Goal: Information Seeking & Learning: Learn about a topic

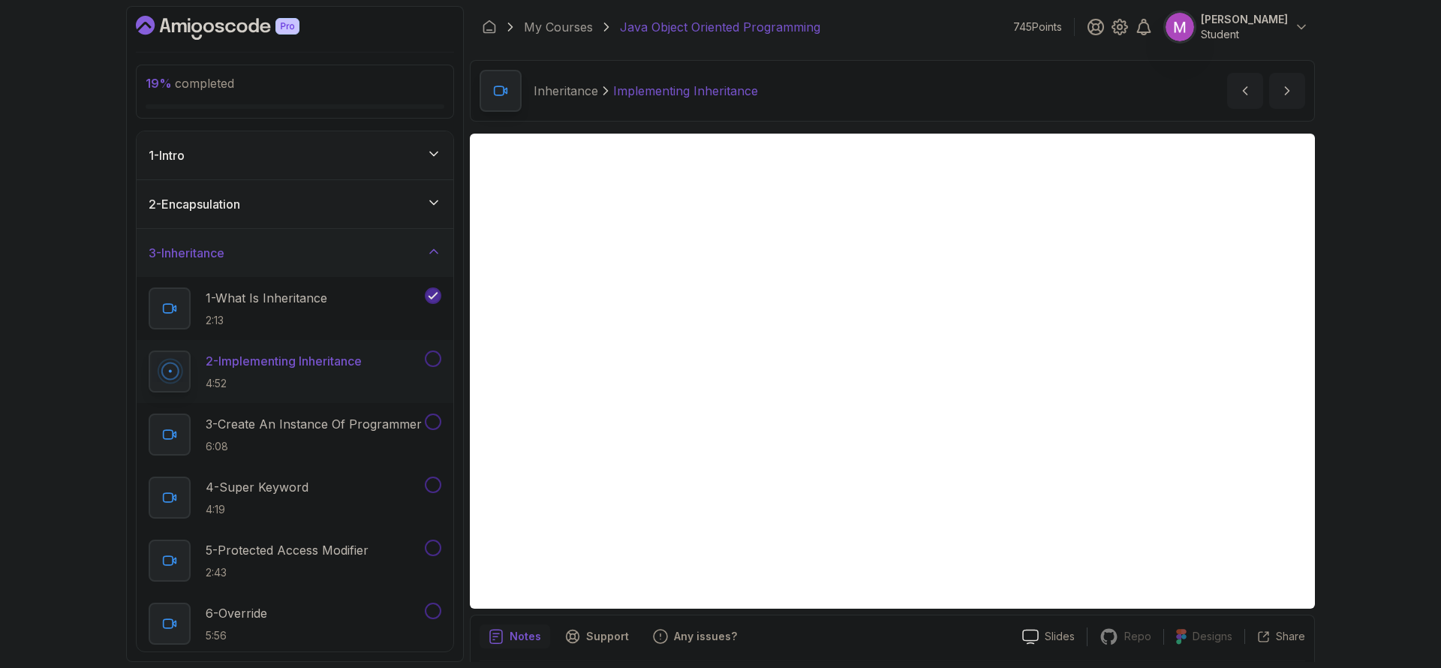
scroll to position [51, 0]
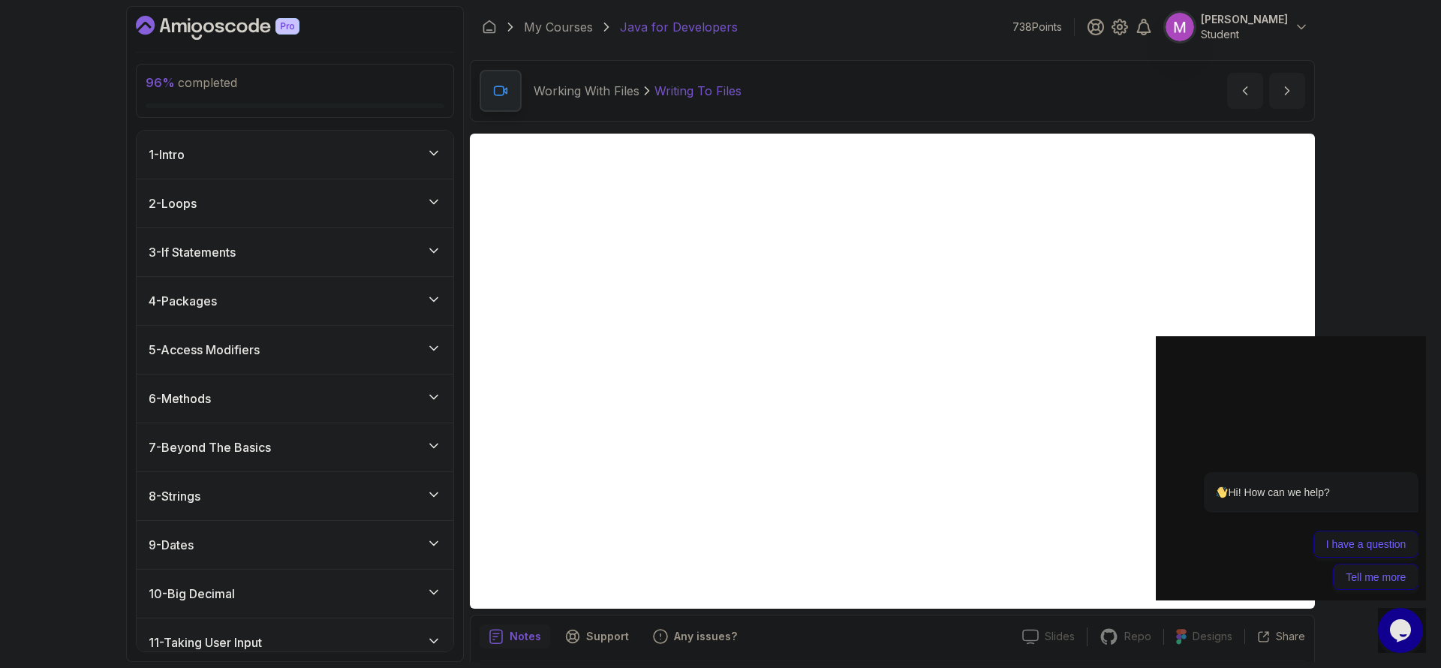
scroll to position [51, 0]
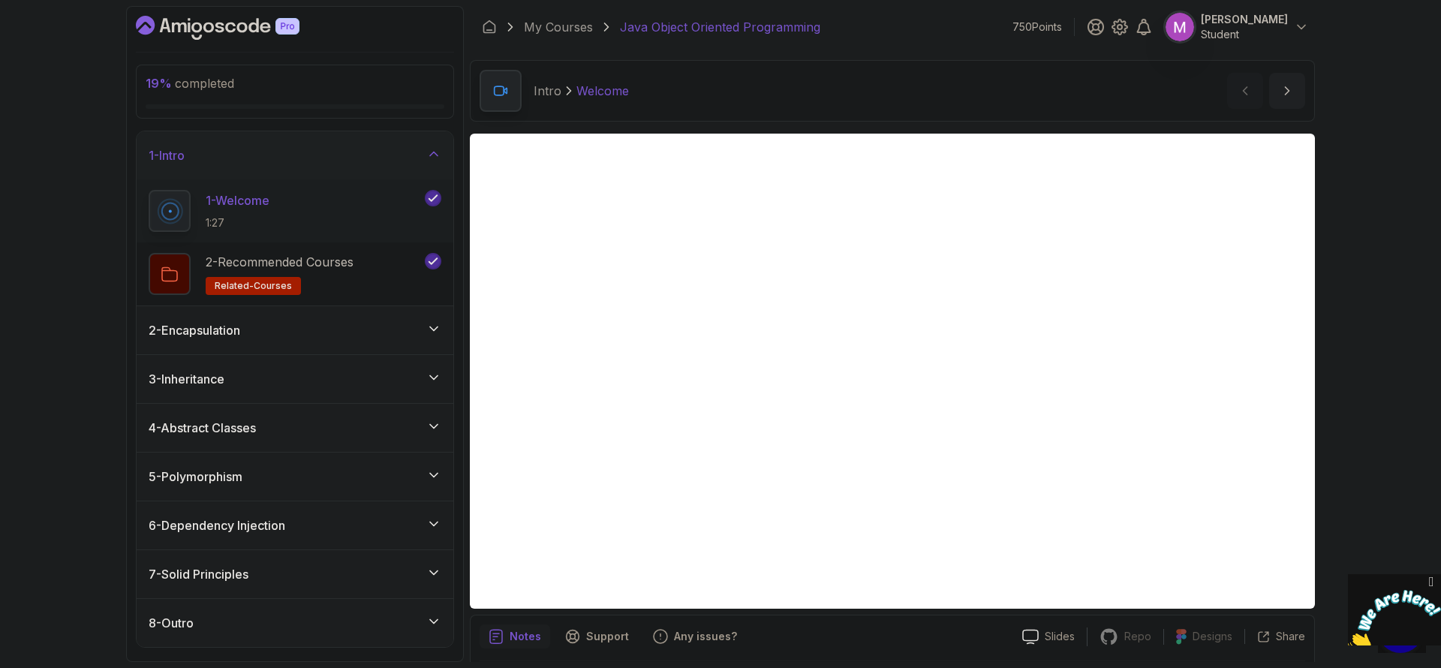
click at [312, 380] on div "3 - Inheritance" at bounding box center [295, 379] width 293 height 18
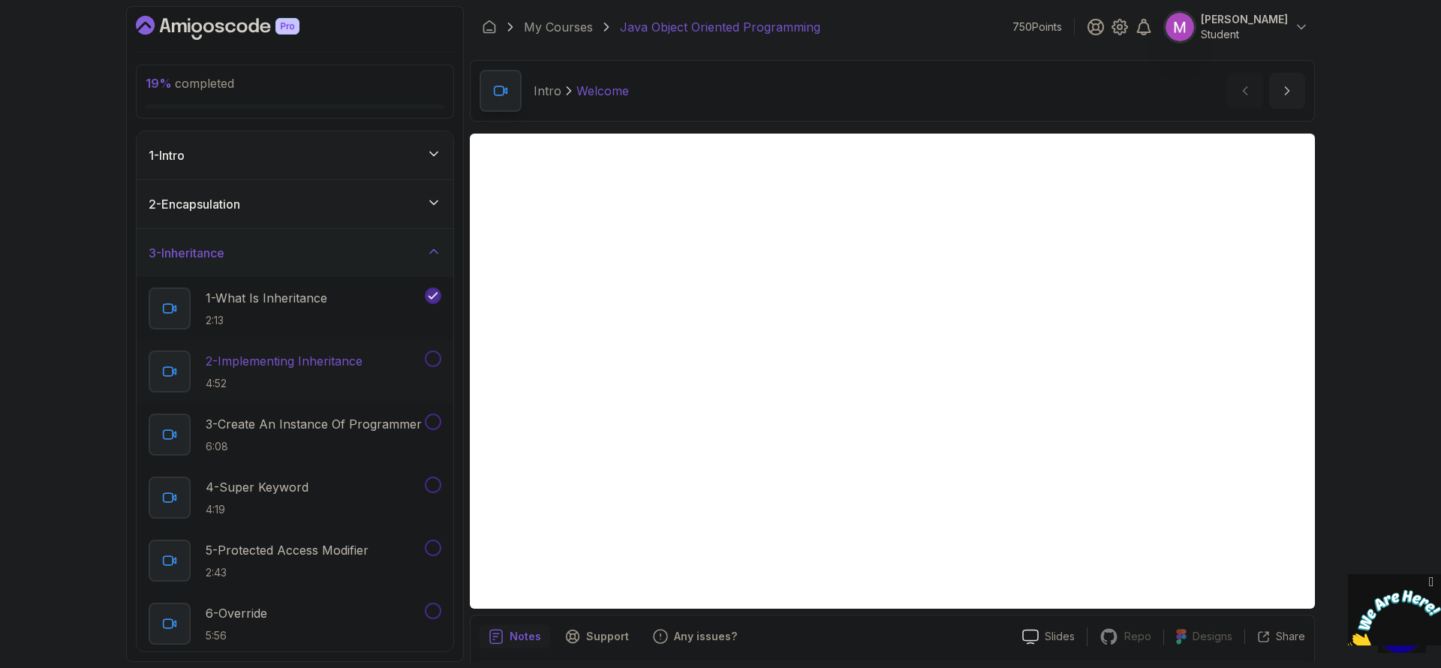
click at [290, 374] on h2 "2 - Implementing Inheritance 4:52" at bounding box center [284, 371] width 157 height 39
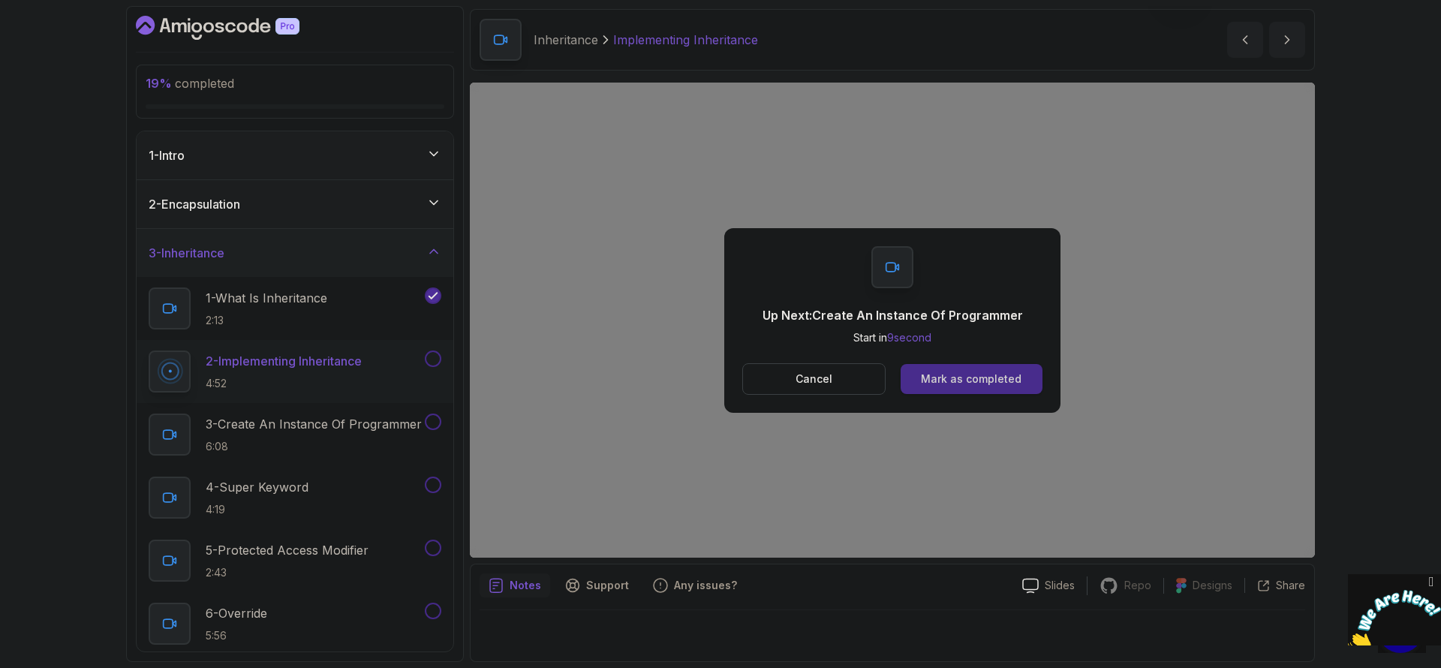
click at [990, 378] on div "Mark as completed" at bounding box center [971, 378] width 101 height 15
